Goal: Use online tool/utility: Utilize a website feature to perform a specific function

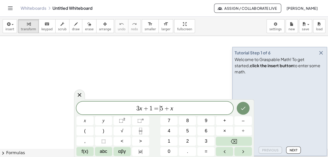
click at [158, 109] on span "=" at bounding box center [155, 109] width 7 height 6
click at [173, 109] on span "3 x + 1 = ​ 5 + x" at bounding box center [154, 108] width 157 height 7
drag, startPoint x: 139, startPoint y: 104, endPoint x: 125, endPoint y: 103, distance: 14.1
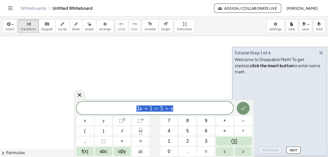
click at [125, 103] on div "******** 3 x + 1 = 5 + x" at bounding box center [154, 108] width 157 height 13
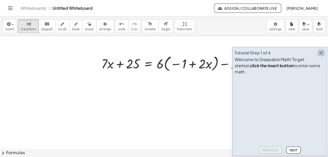
click at [319, 56] on icon "button" at bounding box center [321, 53] width 6 height 6
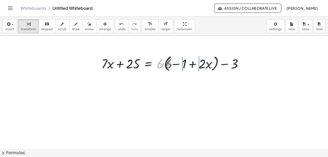
drag, startPoint x: 160, startPoint y: 66, endPoint x: 171, endPoint y: 66, distance: 10.5
click at [171, 66] on div at bounding box center [174, 64] width 151 height 20
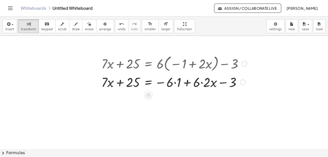
click at [174, 84] on div at bounding box center [174, 81] width 151 height 17
click at [198, 82] on div at bounding box center [174, 81] width 151 height 17
click at [213, 84] on div at bounding box center [174, 81] width 151 height 17
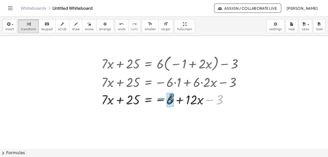
drag, startPoint x: 210, startPoint y: 99, endPoint x: 160, endPoint y: 97, distance: 50.6
click at [160, 97] on div at bounding box center [174, 98] width 151 height 17
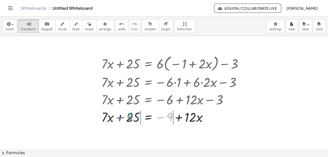
drag, startPoint x: 160, startPoint y: 116, endPoint x: 121, endPoint y: 116, distance: 39.6
click at [121, 116] on div at bounding box center [174, 116] width 151 height 17
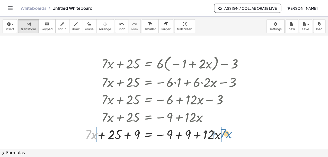
drag, startPoint x: 86, startPoint y: 135, endPoint x: 221, endPoint y: 134, distance: 134.9
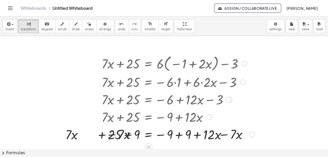
click at [180, 137] on div at bounding box center [156, 133] width 201 height 17
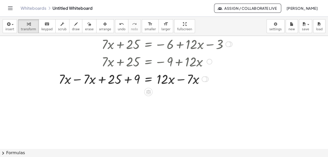
scroll to position [39, 0]
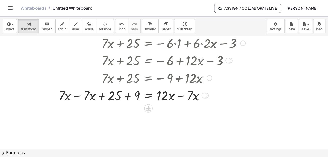
click at [77, 96] on div at bounding box center [152, 94] width 193 height 17
click at [125, 97] on div at bounding box center [174, 94] width 151 height 17
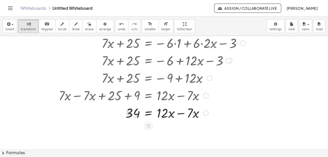
click at [183, 113] on div at bounding box center [152, 112] width 193 height 17
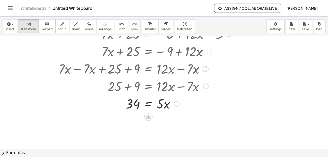
scroll to position [68, 0]
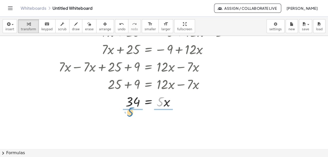
drag, startPoint x: 161, startPoint y: 103, endPoint x: 131, endPoint y: 115, distance: 32.5
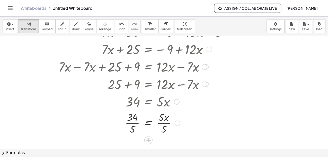
click at [162, 122] on div at bounding box center [152, 123] width 193 height 26
click at [131, 124] on div at bounding box center [152, 123] width 193 height 26
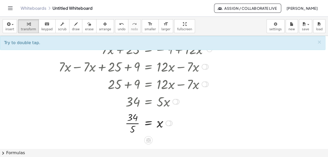
click at [133, 124] on div at bounding box center [152, 123] width 193 height 26
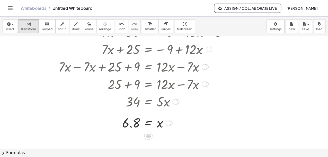
click at [209, 123] on div at bounding box center [152, 122] width 193 height 17
